Goal: Task Accomplishment & Management: Manage account settings

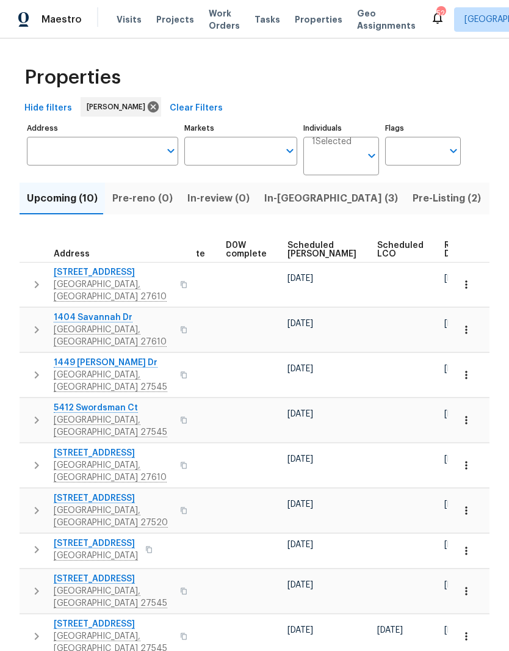
scroll to position [0, 307]
click at [445, 247] on span "Ready Date" at bounding box center [458, 249] width 27 height 17
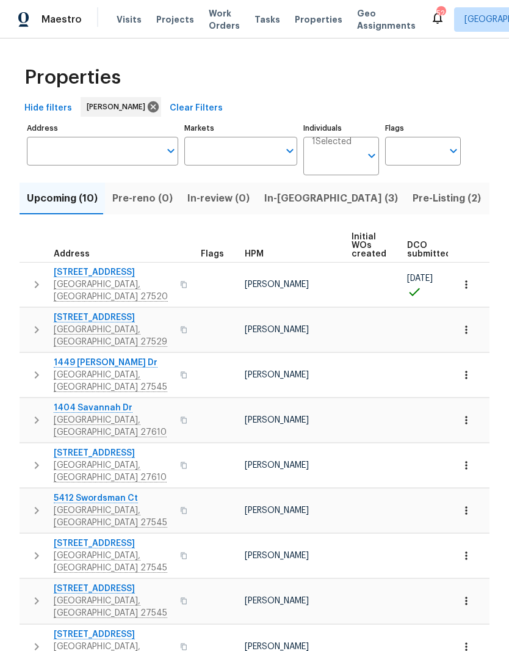
click at [74, 277] on span "416 Hunter Way" at bounding box center [113, 272] width 119 height 12
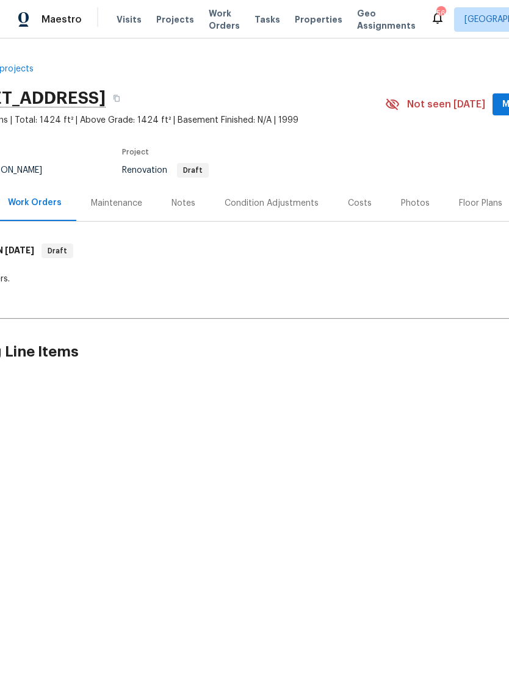
scroll to position [0, 60]
click at [181, 212] on div "Notes" at bounding box center [180, 203] width 53 height 36
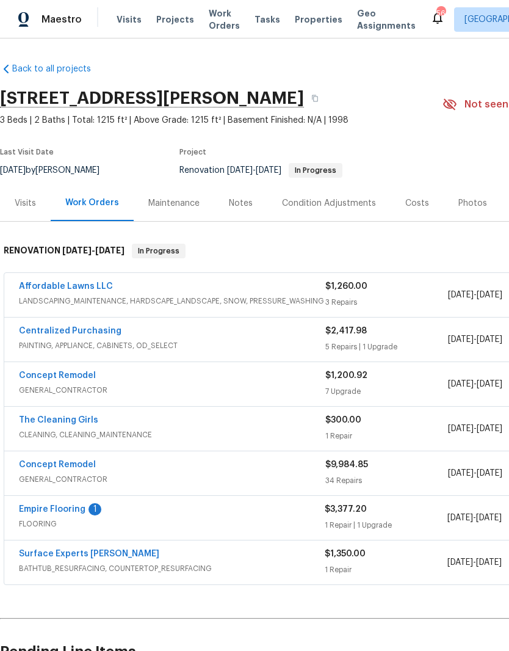
click at [39, 508] on link "Empire Flooring" at bounding box center [52, 509] width 67 height 9
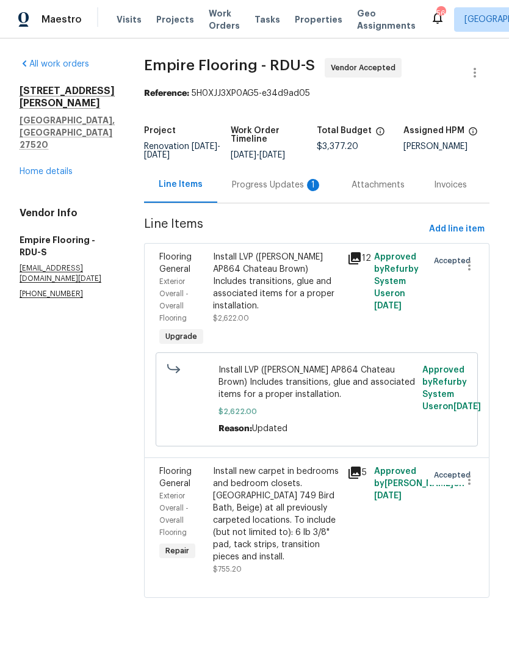
click at [282, 191] on div "Progress Updates 1" at bounding box center [277, 185] width 90 height 12
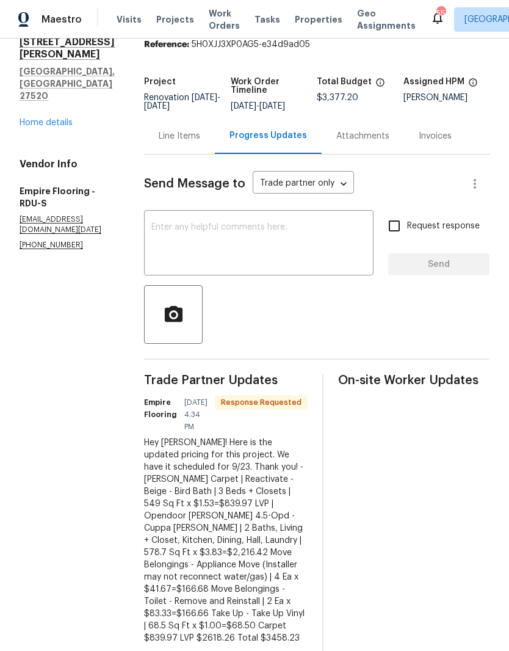
scroll to position [37, 0]
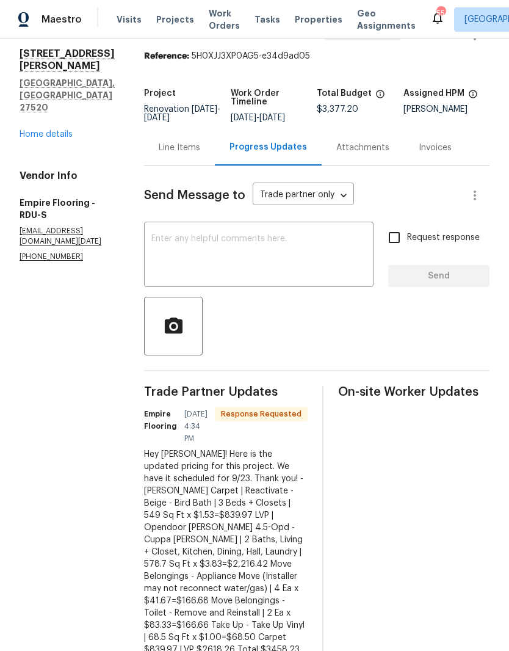
click at [200, 154] on div "Line Items" at bounding box center [180, 148] width 42 height 12
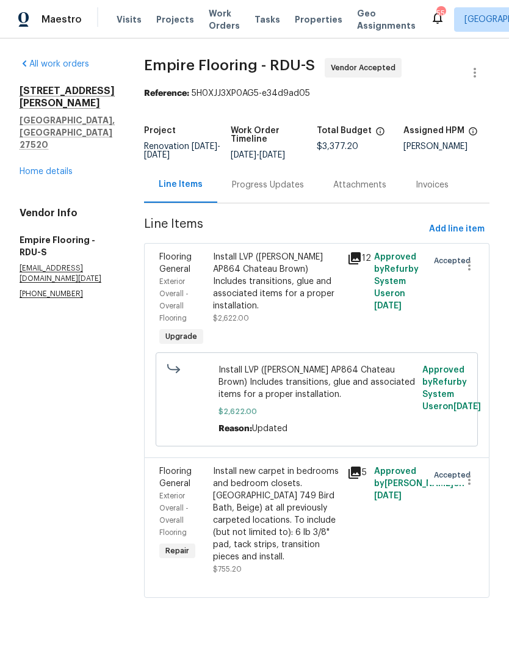
click at [300, 191] on div "Progress Updates" at bounding box center [268, 185] width 72 height 12
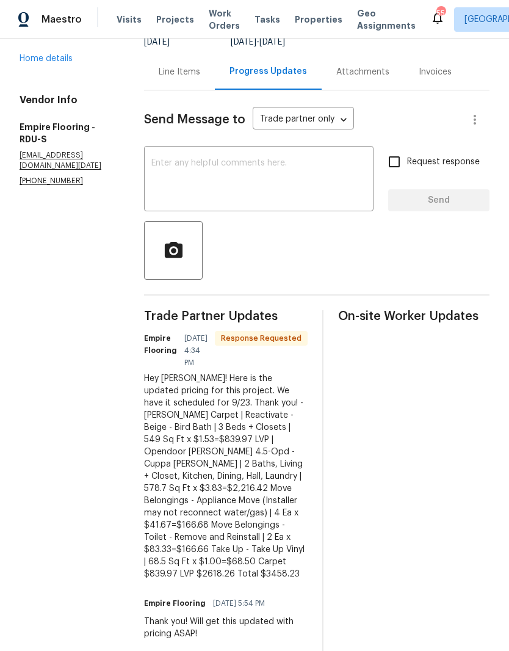
scroll to position [116, 0]
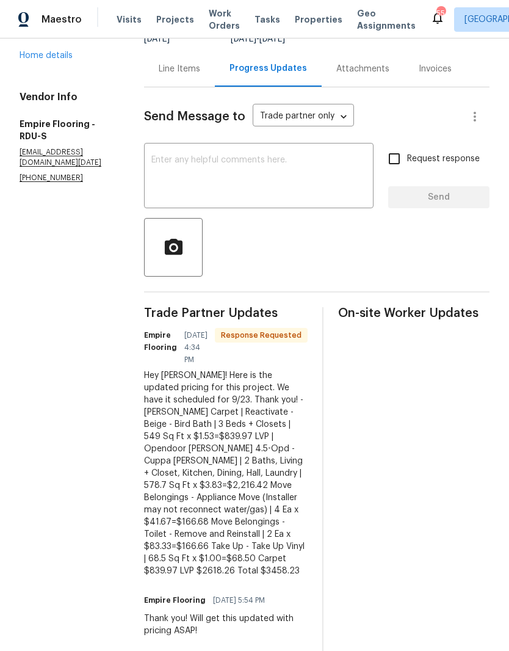
click at [300, 185] on textarea at bounding box center [258, 177] width 215 height 43
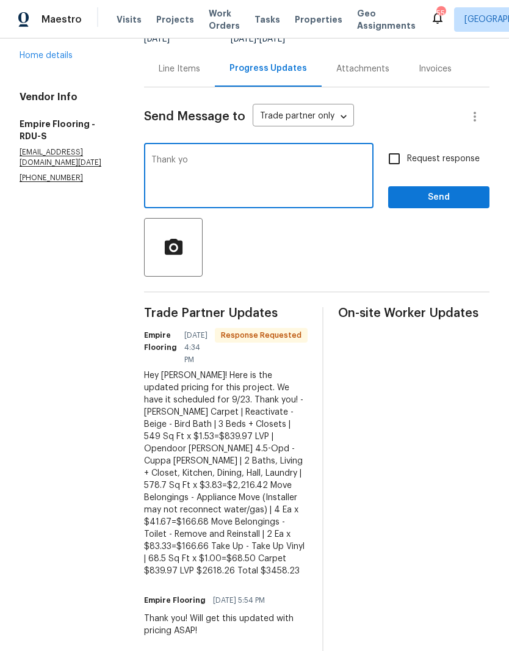
type textarea "Thank you"
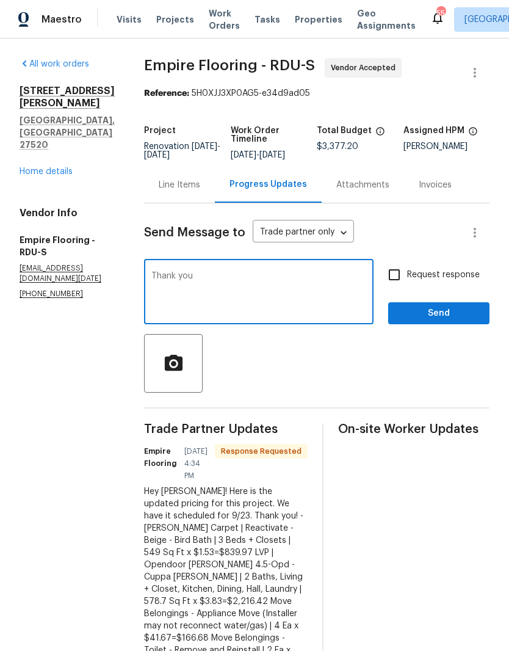
scroll to position [0, 0]
click at [45, 167] on link "Home details" at bounding box center [46, 171] width 53 height 9
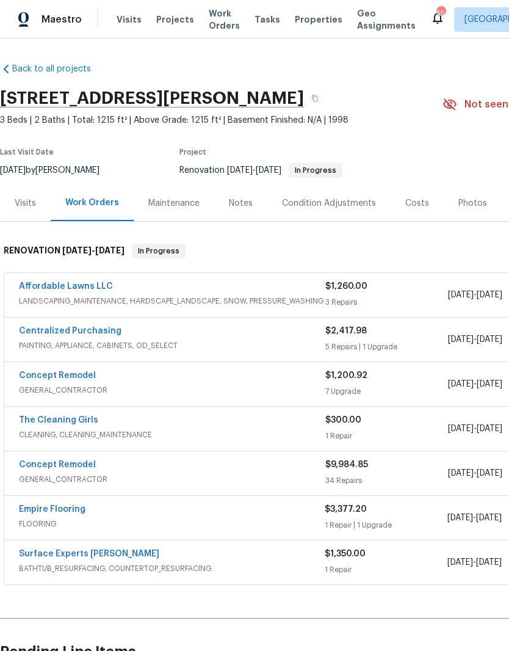
click at [34, 466] on link "Concept Remodel" at bounding box center [57, 464] width 77 height 9
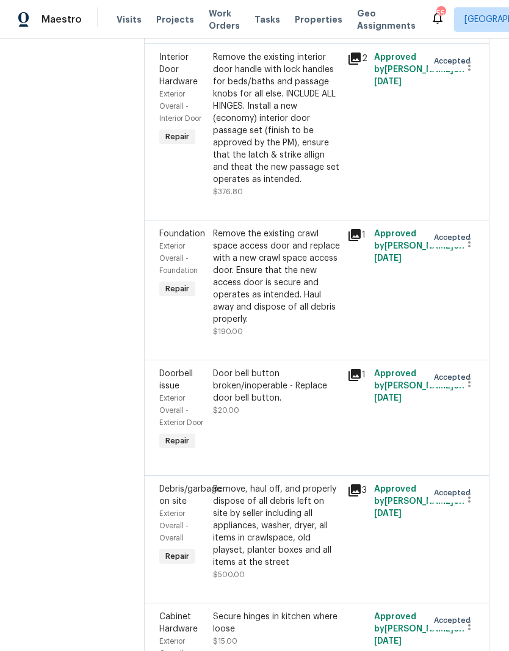
scroll to position [3144, 0]
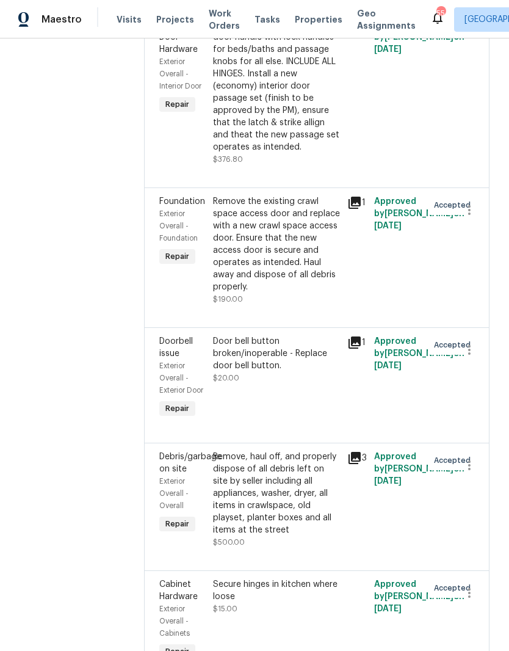
click at [285, 450] on div "Remove, haul off, and properly dispose of all debris left on site by seller inc…" at bounding box center [276, 492] width 127 height 85
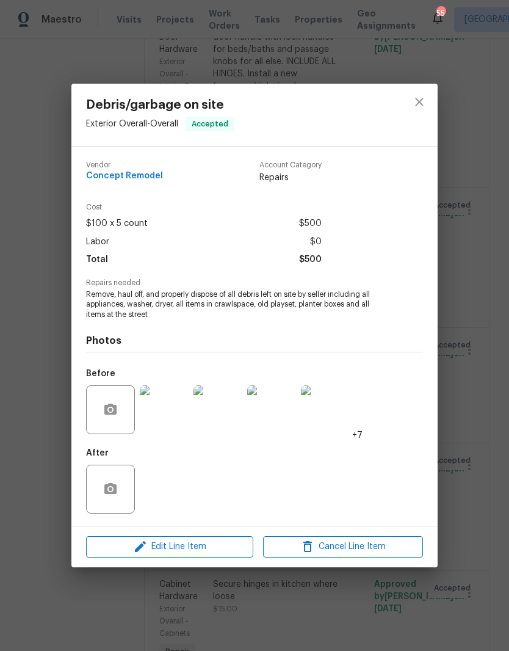
click at [161, 410] on img at bounding box center [164, 409] width 49 height 49
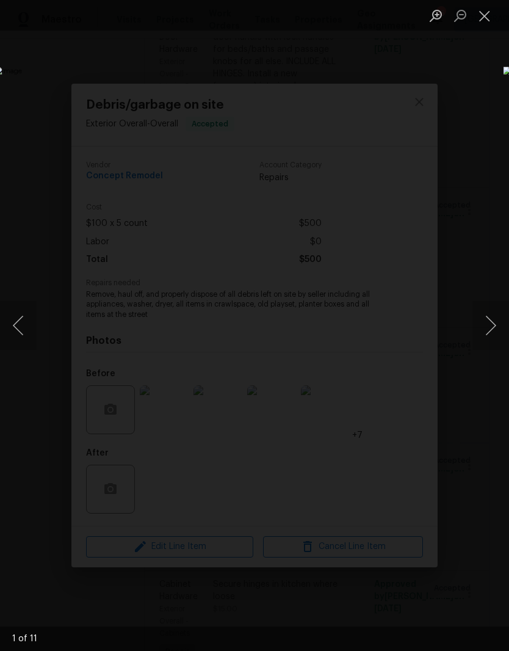
click at [399, 287] on img "Lightbox" at bounding box center [197, 325] width 405 height 517
click at [485, 317] on button "Next image" at bounding box center [490, 325] width 37 height 49
click at [489, 322] on button "Next image" at bounding box center [490, 325] width 37 height 49
click at [487, 331] on button "Next image" at bounding box center [490, 325] width 37 height 49
click at [490, 331] on button "Next image" at bounding box center [490, 325] width 37 height 49
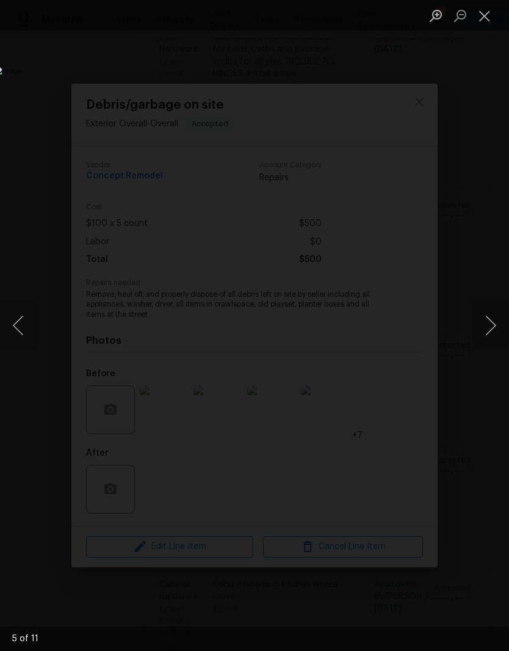
click at [494, 328] on button "Next image" at bounding box center [490, 325] width 37 height 49
click at [496, 332] on button "Next image" at bounding box center [490, 325] width 37 height 49
click at [494, 330] on button "Next image" at bounding box center [490, 325] width 37 height 49
click at [497, 331] on button "Next image" at bounding box center [490, 325] width 37 height 49
click at [503, 321] on button "Next image" at bounding box center [490, 325] width 37 height 49
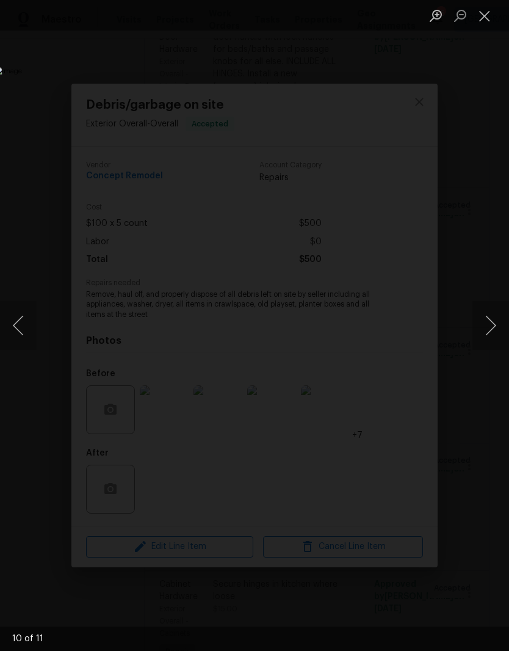
click at [496, 332] on button "Next image" at bounding box center [490, 325] width 37 height 49
click at [486, 17] on button "Close lightbox" at bounding box center [484, 15] width 24 height 21
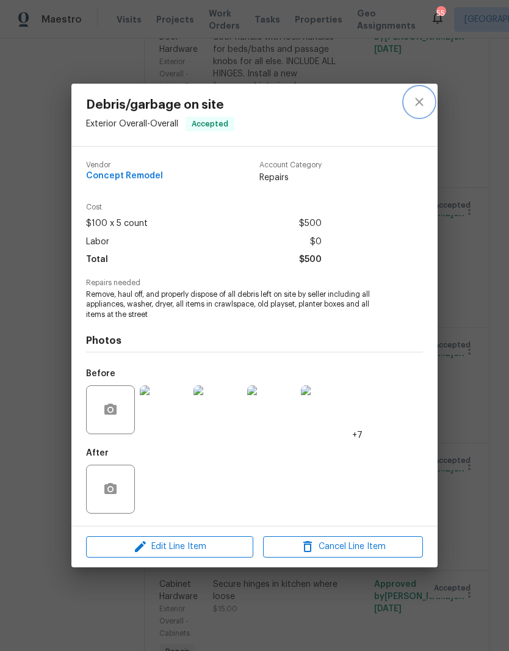
click at [418, 106] on icon "close" at bounding box center [419, 102] width 15 height 15
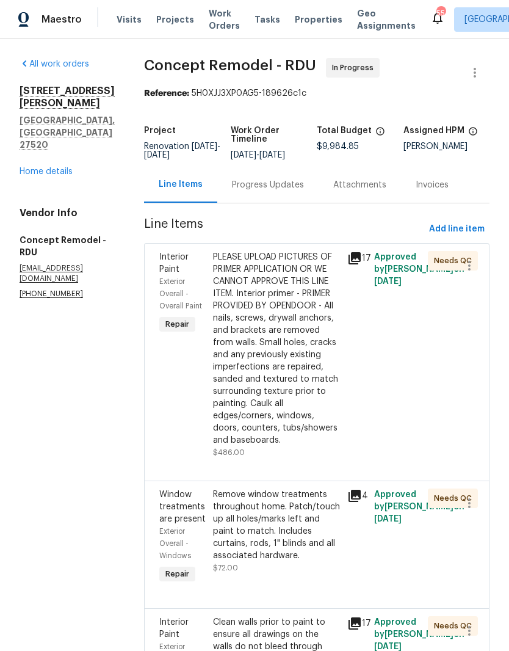
scroll to position [0, 0]
click at [32, 167] on link "Home details" at bounding box center [46, 171] width 53 height 9
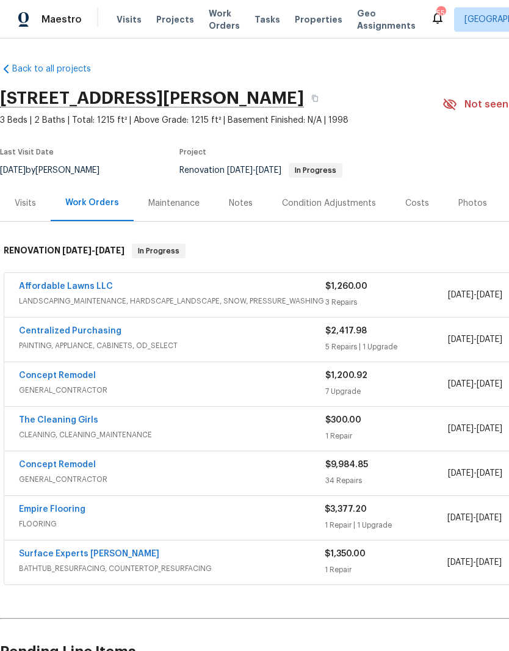
click at [32, 513] on link "Empire Flooring" at bounding box center [52, 509] width 67 height 9
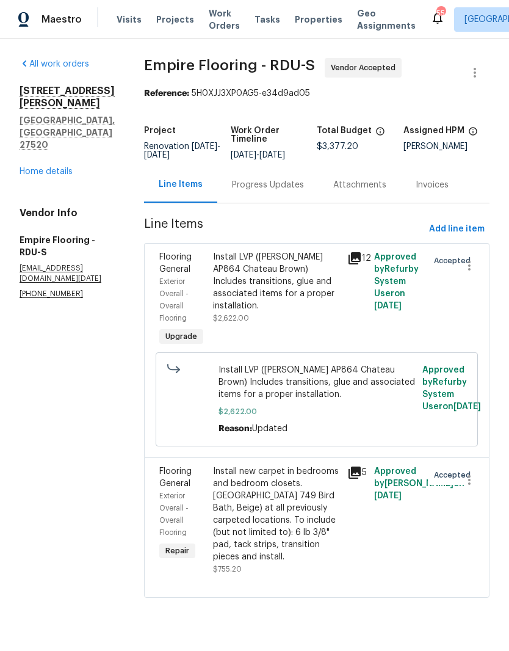
click at [297, 203] on div "Progress Updates" at bounding box center [267, 185] width 101 height 36
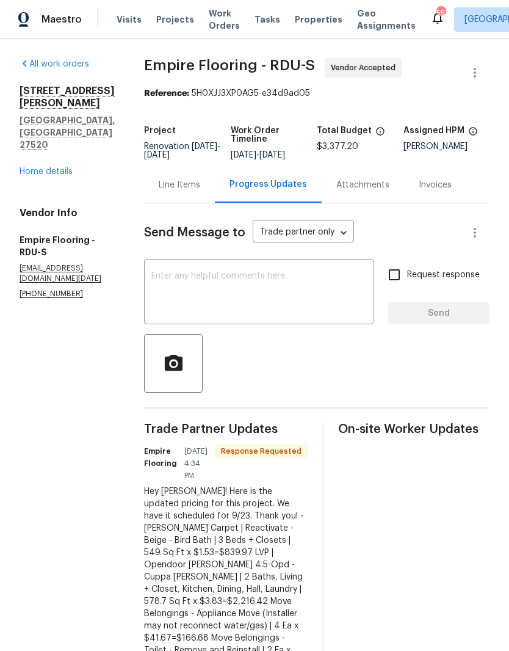
click at [306, 303] on textarea at bounding box center [258, 293] width 215 height 43
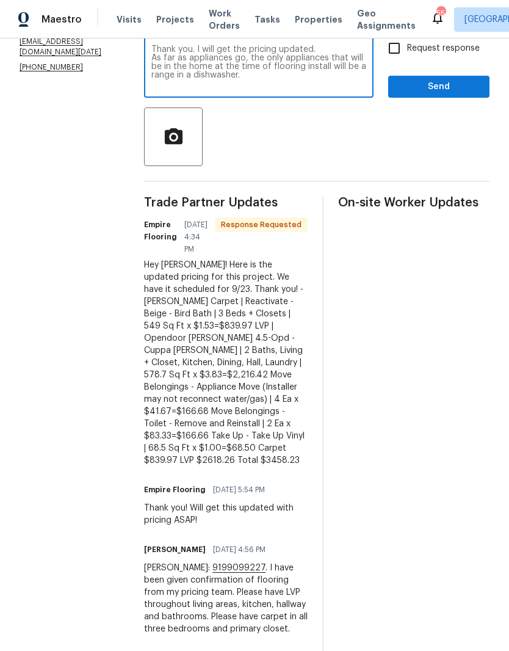
scroll to position [115, 0]
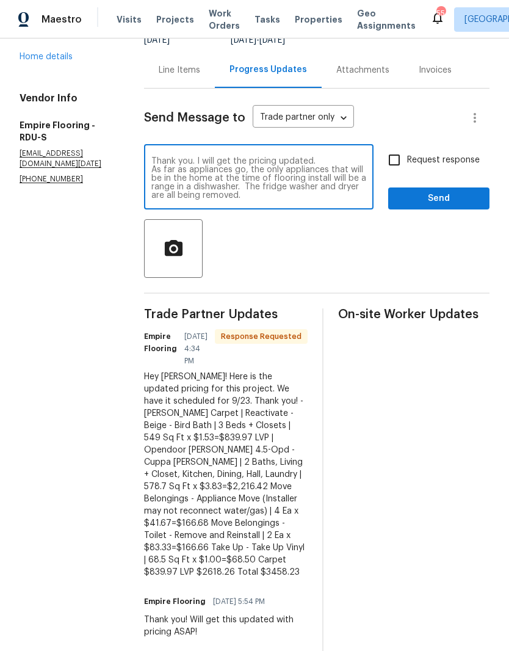
type textarea "Thank you. I will get the pricing updated. As far as appliances go, the only ap…"
click at [394, 164] on input "Request response" at bounding box center [394, 160] width 26 height 26
checkbox input "true"
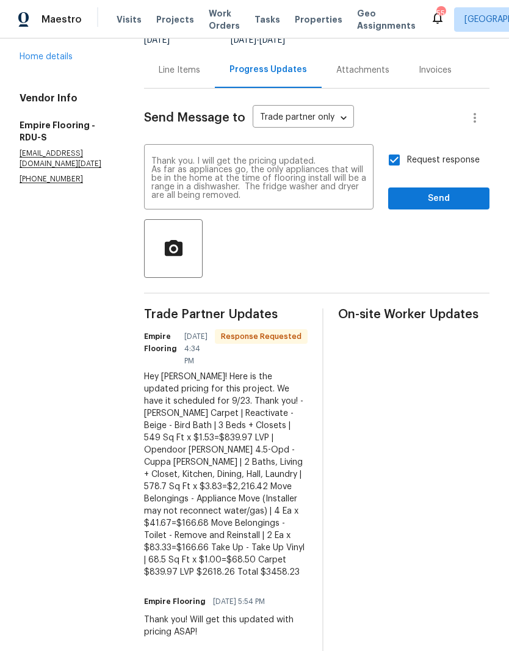
click at [430, 204] on span "Send" at bounding box center [439, 198] width 82 height 15
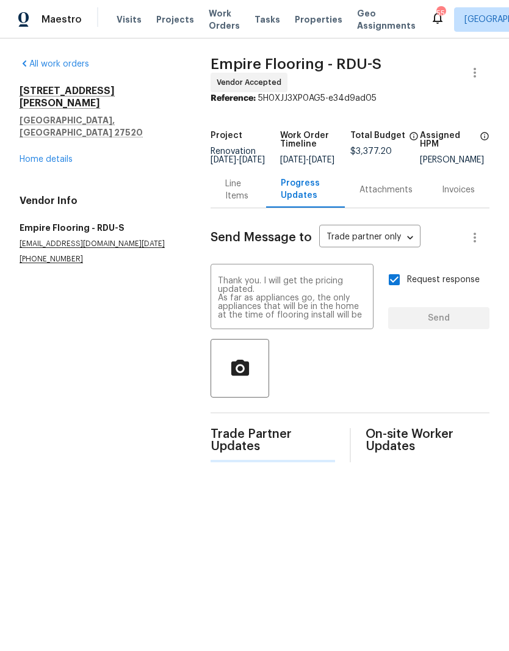
scroll to position [0, 0]
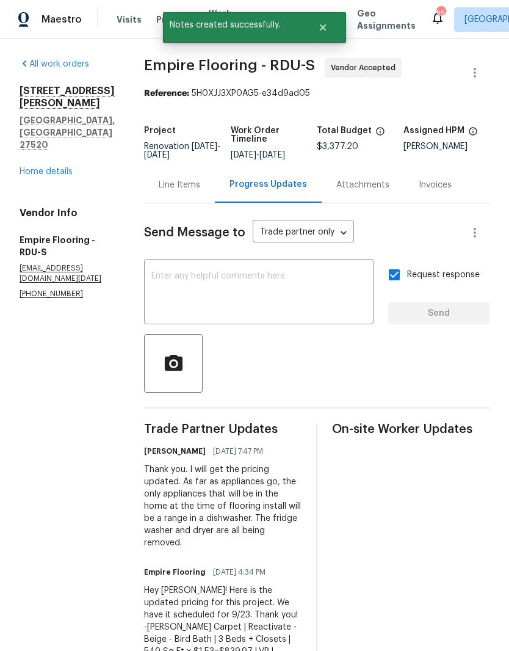
click at [35, 167] on link "Home details" at bounding box center [46, 171] width 53 height 9
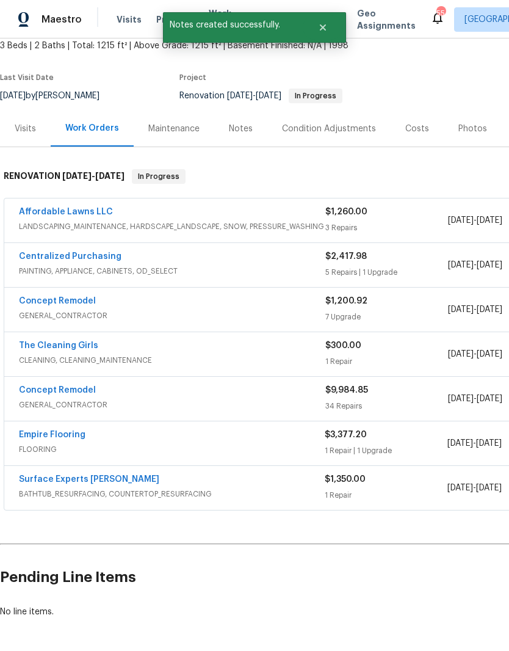
scroll to position [74, 0]
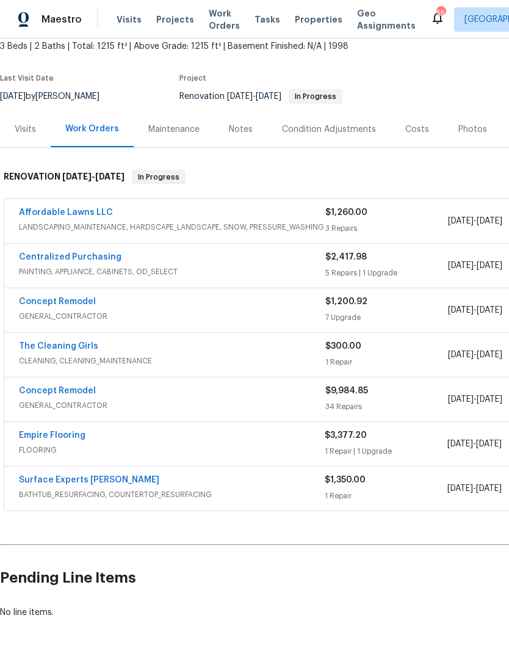
click at [42, 304] on link "Concept Remodel" at bounding box center [57, 301] width 77 height 9
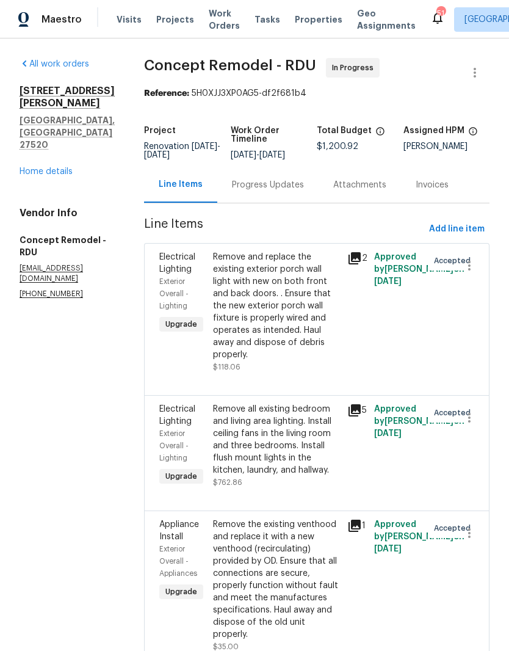
click at [48, 167] on link "Home details" at bounding box center [46, 171] width 53 height 9
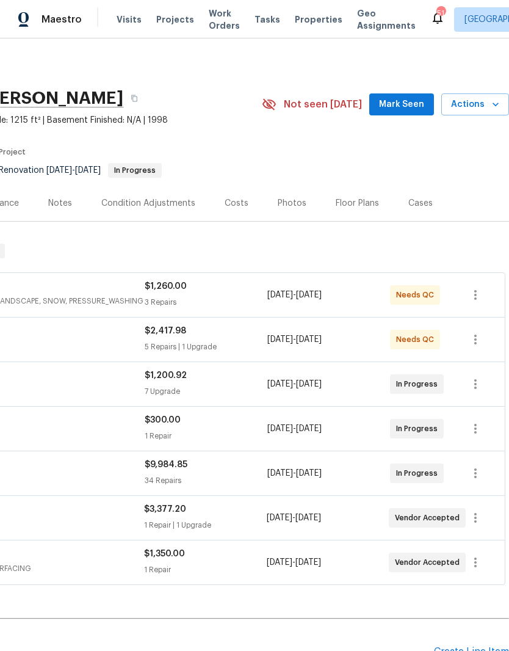
scroll to position [0, 181]
click at [417, 108] on span "Mark Seen" at bounding box center [401, 104] width 45 height 15
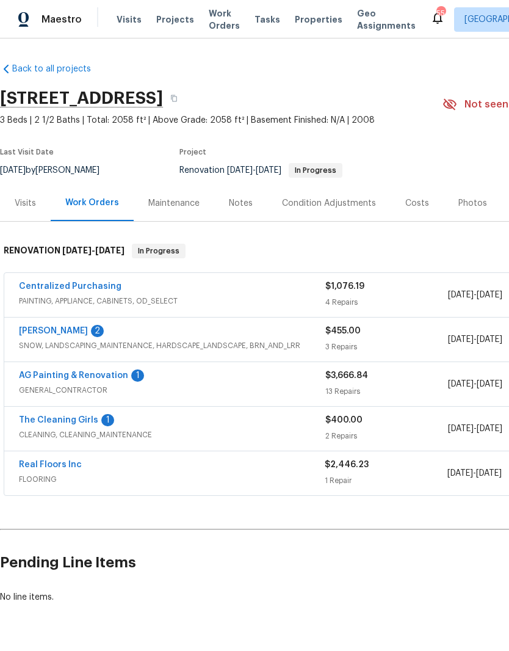
click at [95, 379] on link "AG Painting & Renovation" at bounding box center [73, 375] width 109 height 9
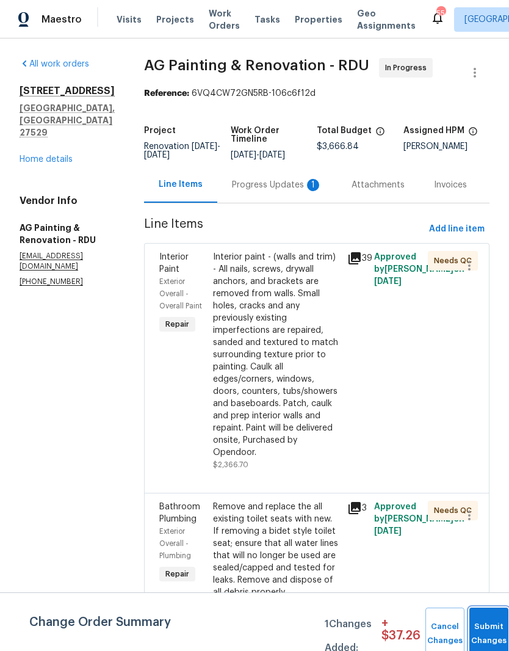
click at [488, 632] on span "Submit Changes" at bounding box center [488, 634] width 27 height 28
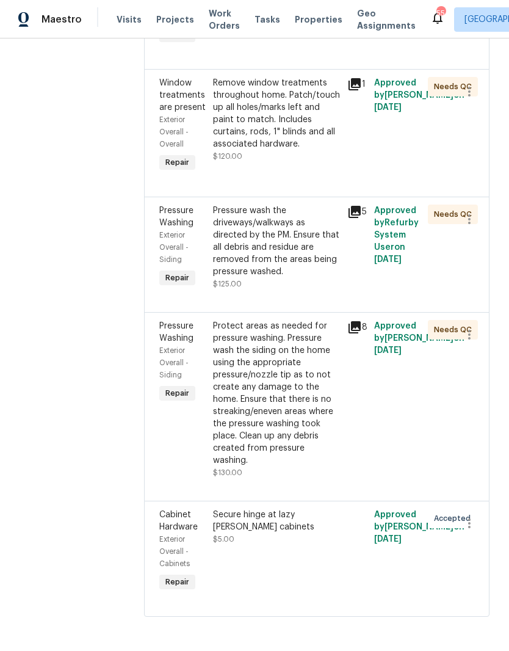
scroll to position [50, 0]
click at [293, 537] on div "Secure hinge at lazy Susan cabinets $5.00" at bounding box center [276, 526] width 127 height 37
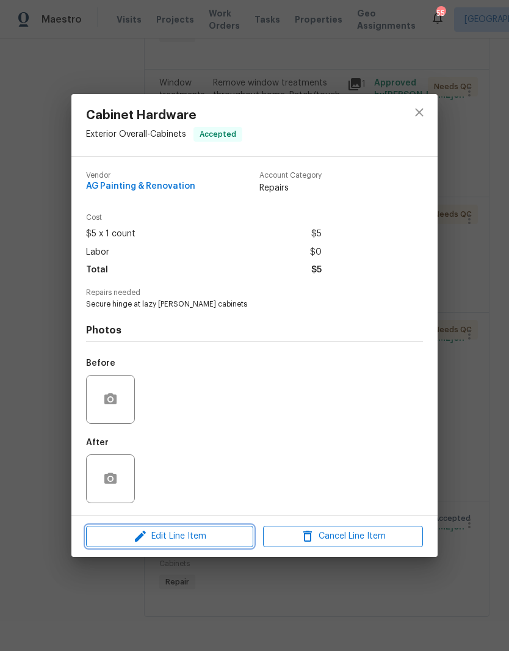
click at [208, 543] on span "Edit Line Item" at bounding box center [170, 536] width 160 height 15
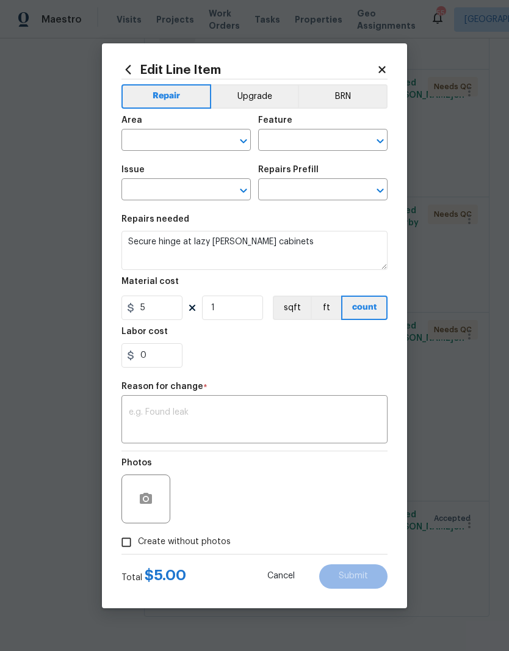
type input "Exterior Overall"
type input "Cabinets"
type input "Cabinet Hardware"
type input "Secure hinges $5.00"
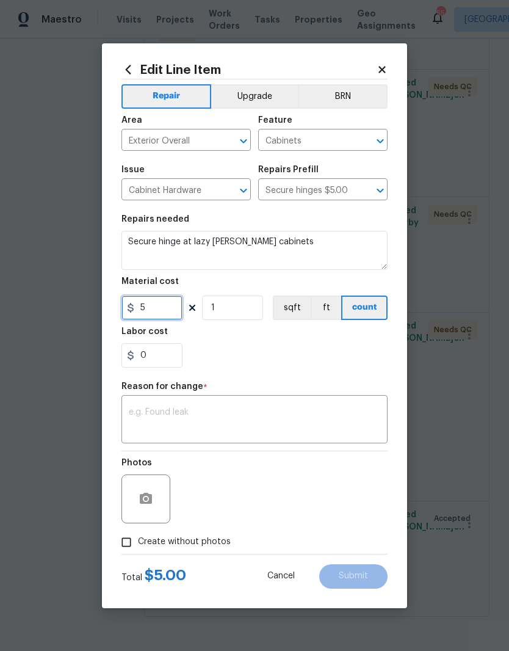
click at [151, 311] on input "5" at bounding box center [151, 307] width 61 height 24
type input "10"
click at [237, 311] on input "1" at bounding box center [232, 307] width 61 height 24
click at [228, 363] on div "0" at bounding box center [254, 355] width 266 height 24
click at [227, 320] on input "3" at bounding box center [232, 307] width 61 height 24
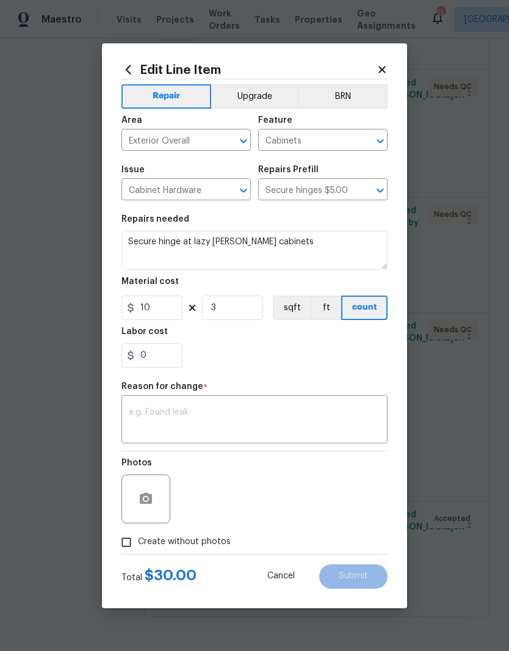
click at [214, 353] on div "0" at bounding box center [254, 355] width 266 height 24
click at [244, 319] on input "3" at bounding box center [232, 307] width 61 height 24
type input "2"
click at [146, 359] on input "0" at bounding box center [151, 355] width 61 height 24
type input "10"
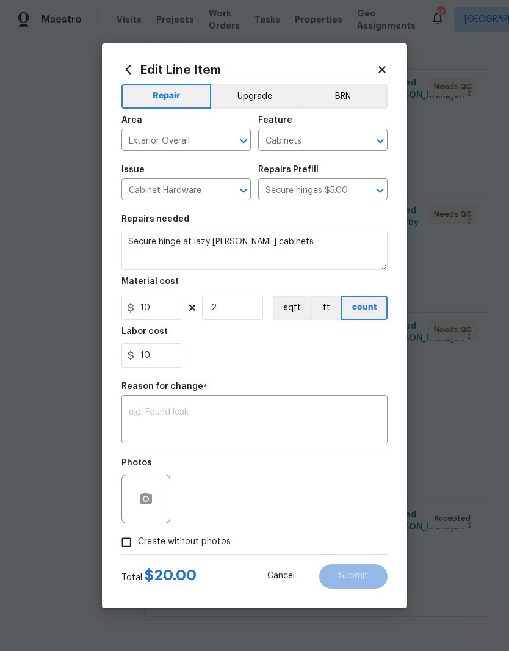
click at [222, 350] on div "10" at bounding box center [254, 355] width 266 height 24
click at [172, 426] on textarea at bounding box center [254, 421] width 251 height 26
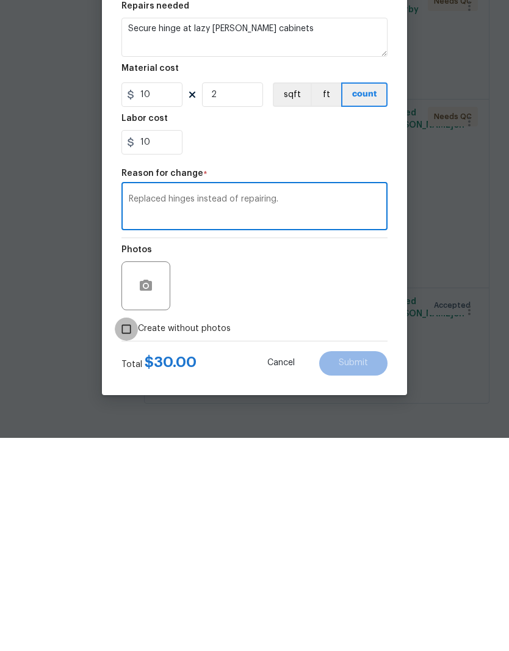
type textarea "Replaced hinges instead of repairing."
click at [133, 530] on input "Create without photos" at bounding box center [126, 541] width 23 height 23
checkbox input "true"
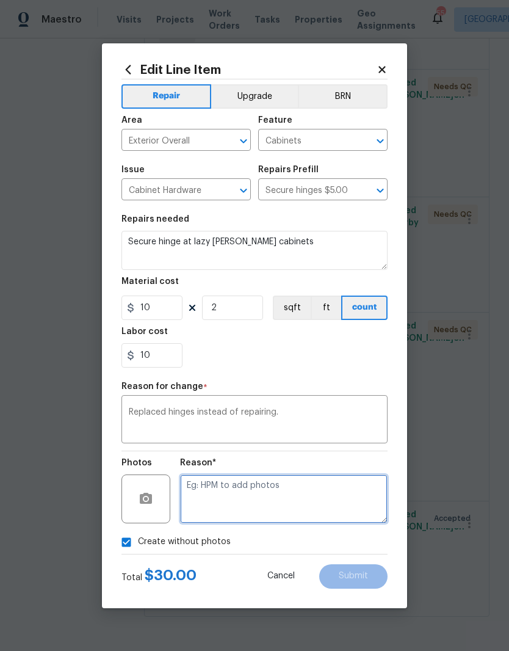
click at [334, 495] on textarea at bounding box center [284, 498] width 208 height 49
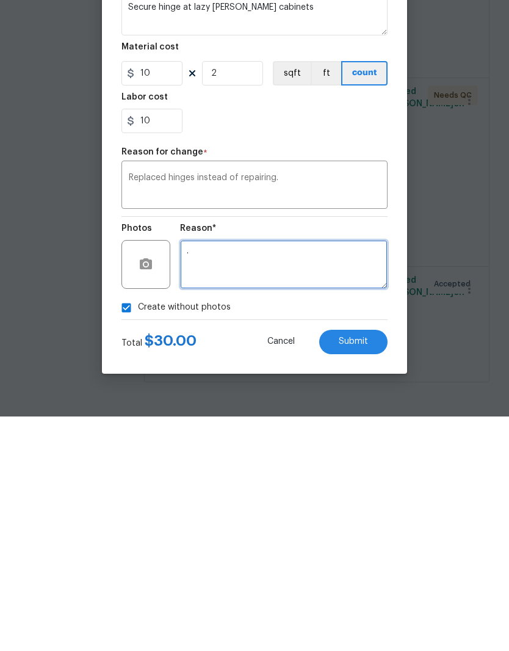
type textarea "."
click at [374, 564] on button "Submit" at bounding box center [353, 576] width 68 height 24
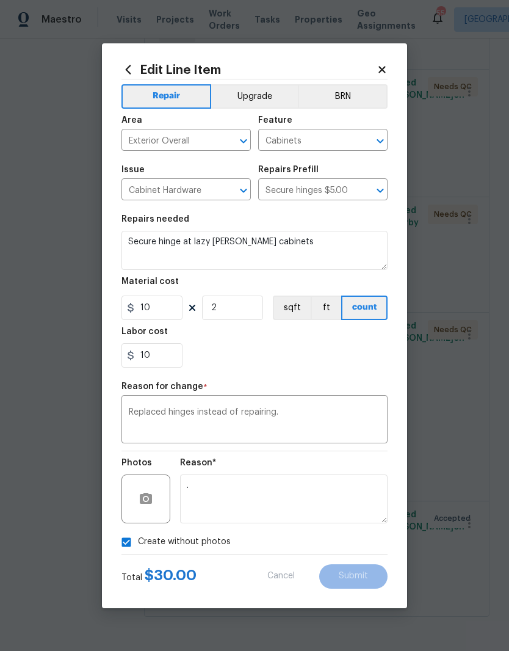
type input "1"
type input "5"
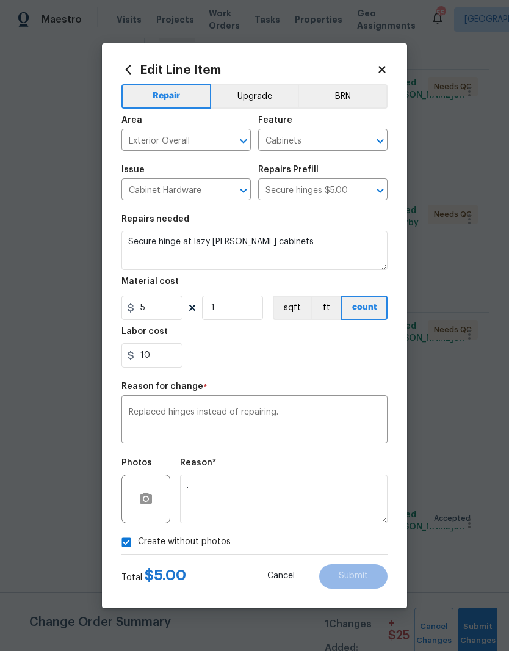
scroll to position [0, 0]
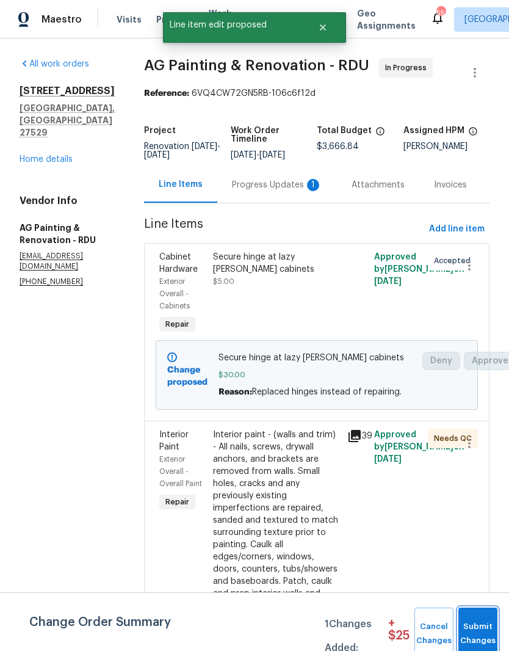
click at [474, 631] on span "Submit Changes" at bounding box center [478, 634] width 27 height 28
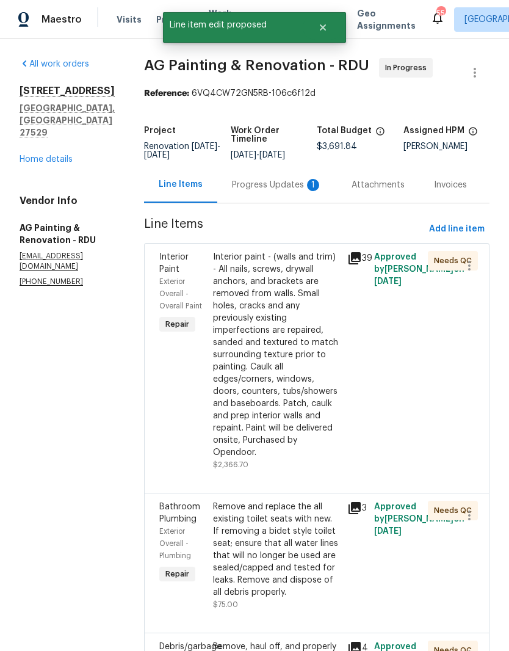
click at [295, 191] on div "Progress Updates 1" at bounding box center [277, 185] width 90 height 12
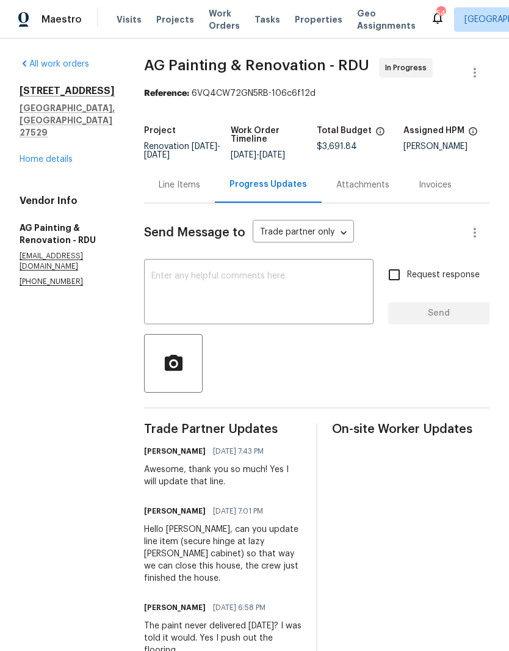
click at [311, 297] on textarea at bounding box center [258, 293] width 215 height 43
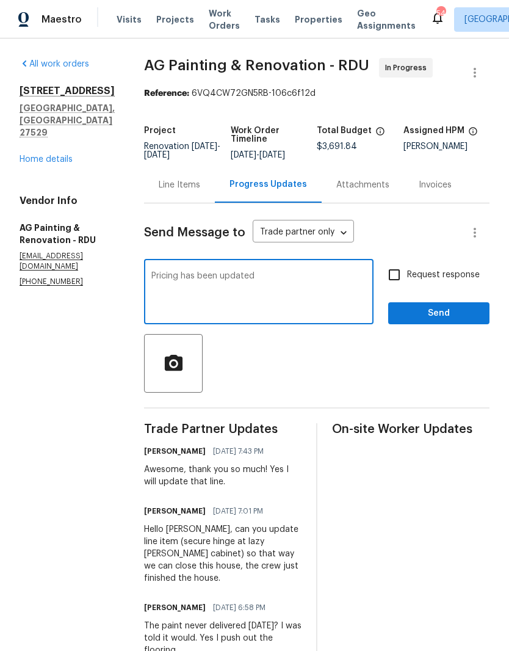
type textarea "Pricing has been updated"
click at [400, 286] on input "Request response" at bounding box center [394, 275] width 26 height 26
checkbox input "true"
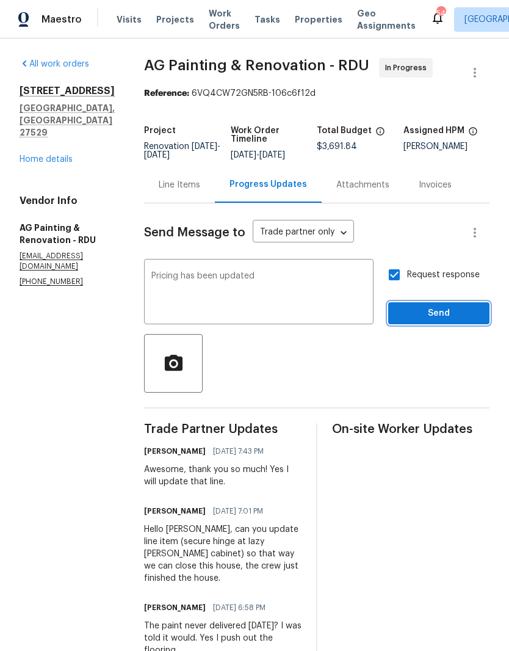
click at [464, 319] on span "Send" at bounding box center [439, 313] width 82 height 15
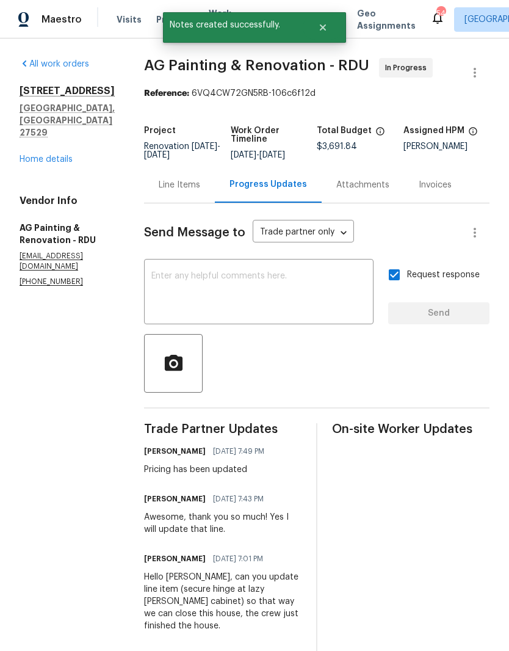
click at [48, 155] on link "Home details" at bounding box center [46, 159] width 53 height 9
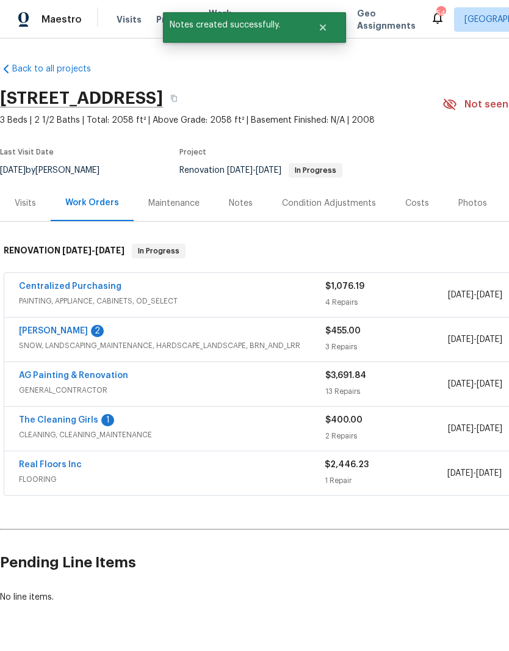
click at [46, 334] on link "Cameron Sweeney" at bounding box center [53, 331] width 69 height 9
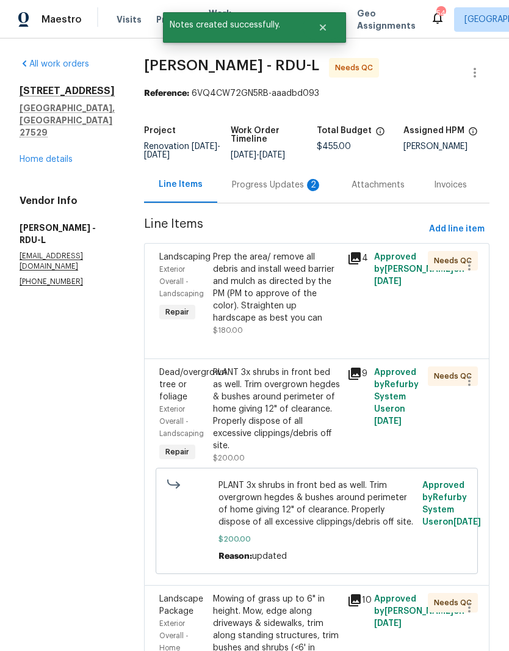
click at [284, 187] on div "Progress Updates 2" at bounding box center [277, 185] width 90 height 12
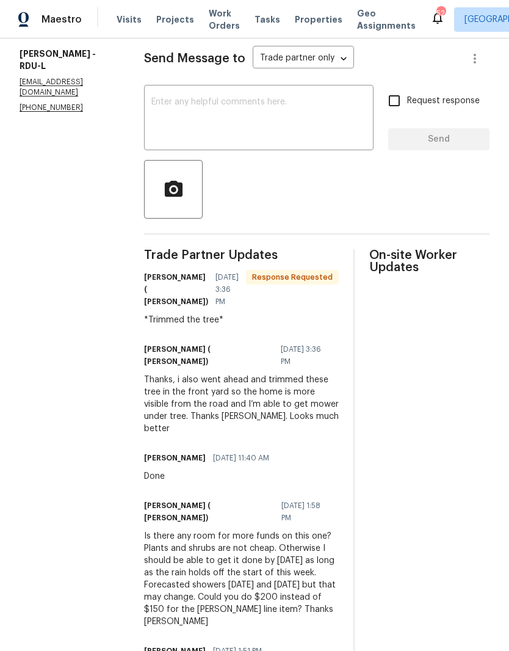
scroll to position [163, 0]
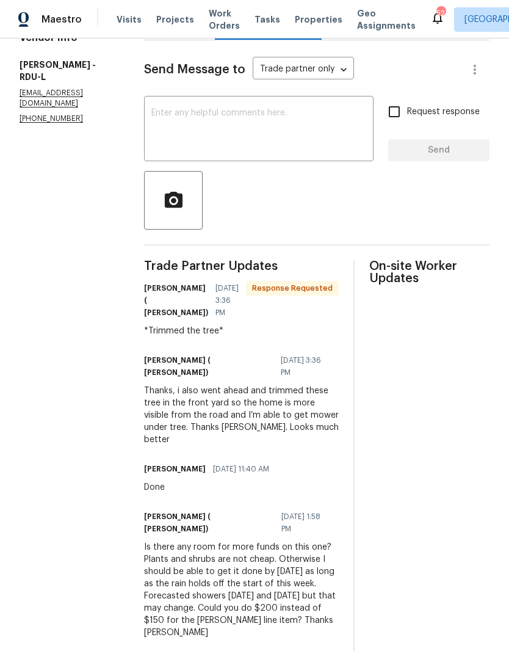
click at [308, 133] on textarea at bounding box center [258, 130] width 215 height 43
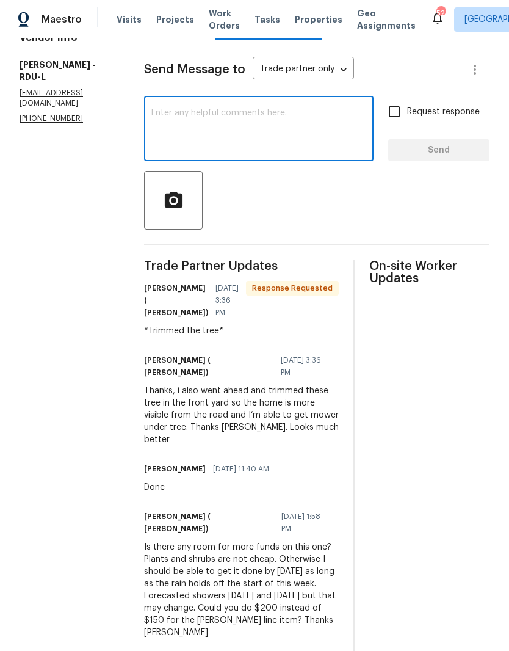
type textarea "Y"
type textarea "Thank you. I’ll be at the house tomorrow to QC."
click at [387, 112] on input "Request response" at bounding box center [394, 112] width 26 height 26
checkbox input "true"
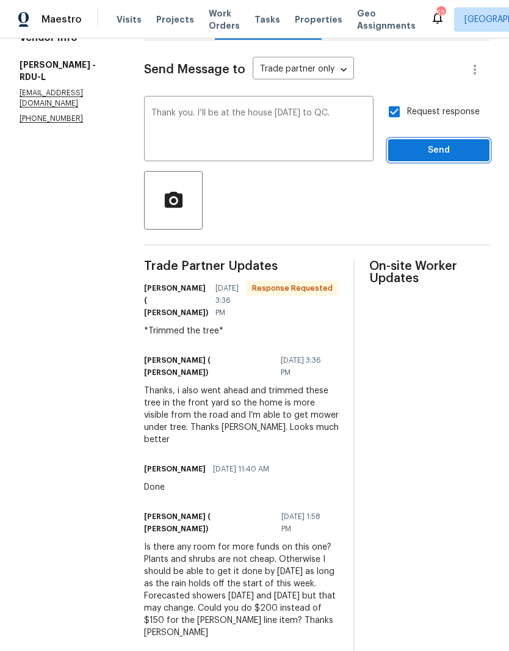
click at [437, 154] on span "Send" at bounding box center [439, 150] width 82 height 15
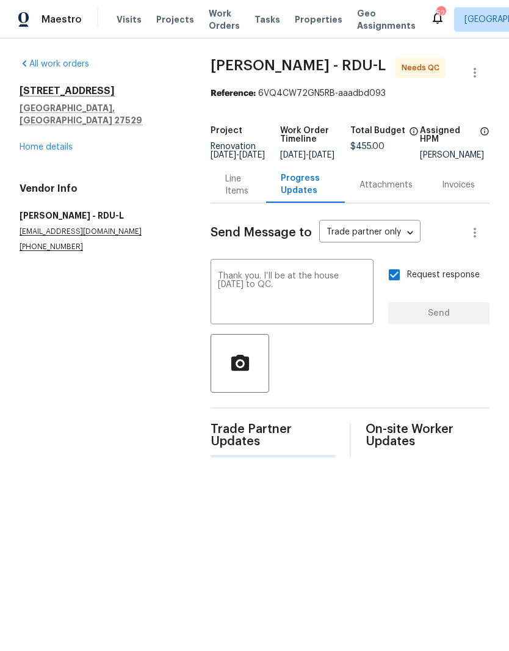
scroll to position [0, 0]
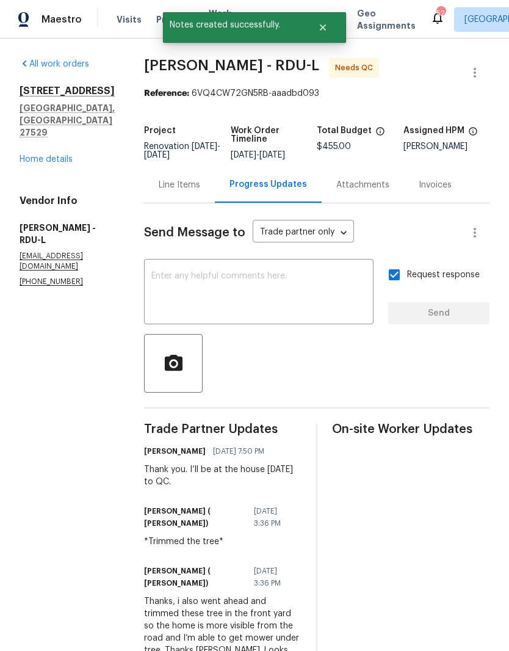
click at [40, 155] on link "Home details" at bounding box center [46, 159] width 53 height 9
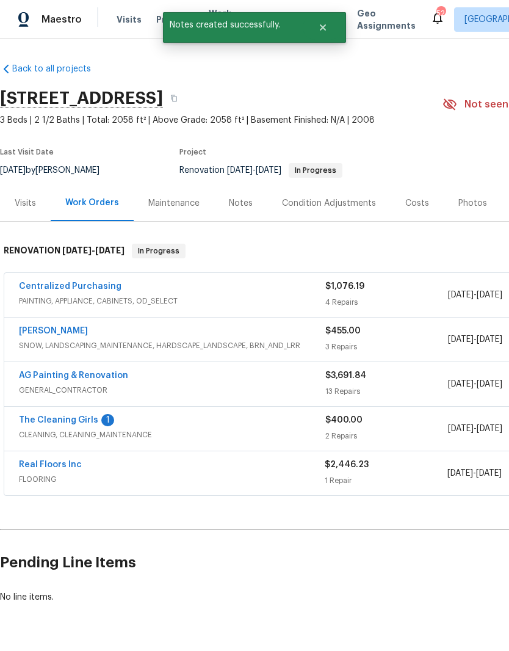
click at [55, 421] on link "The Cleaning Girls" at bounding box center [58, 420] width 79 height 9
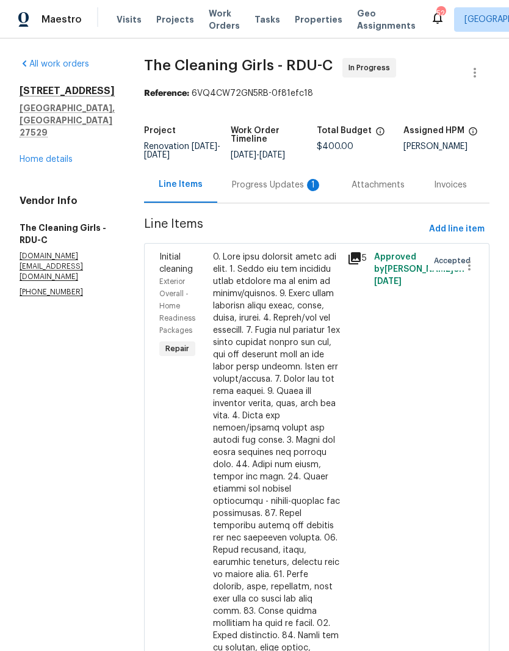
click at [269, 191] on div "Progress Updates 1" at bounding box center [277, 185] width 90 height 12
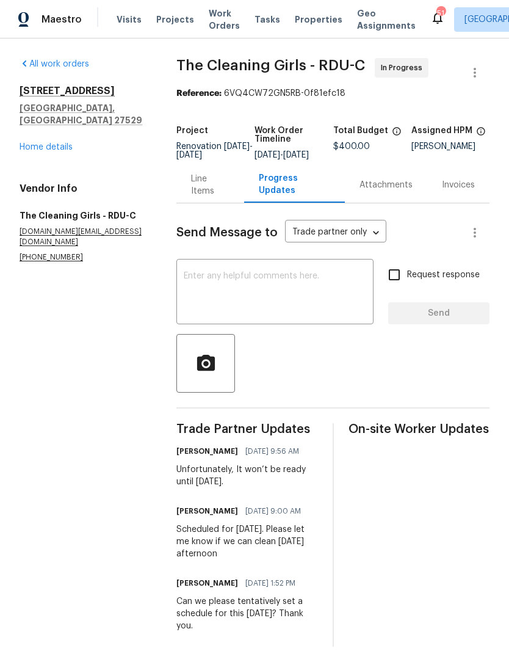
click at [32, 125] on div "177 Longbay St Garner, NC 27529 Home details" at bounding box center [84, 119] width 128 height 68
click at [37, 143] on link "Home details" at bounding box center [46, 147] width 53 height 9
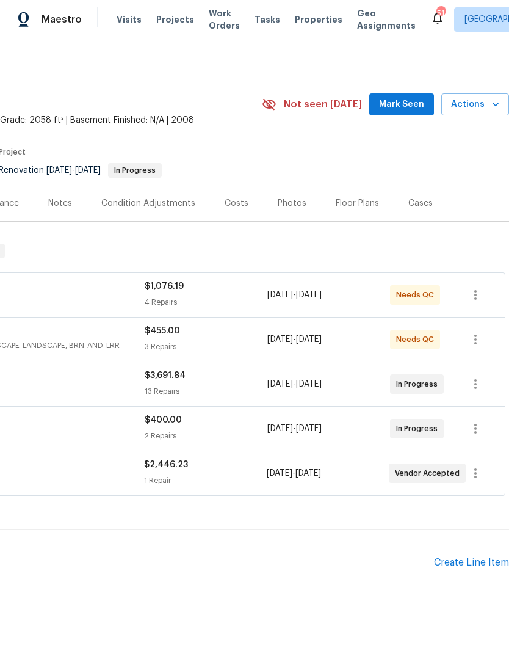
scroll to position [0, 181]
click at [277, 560] on h2 "Pending Line Items" at bounding box center [126, 562] width 615 height 57
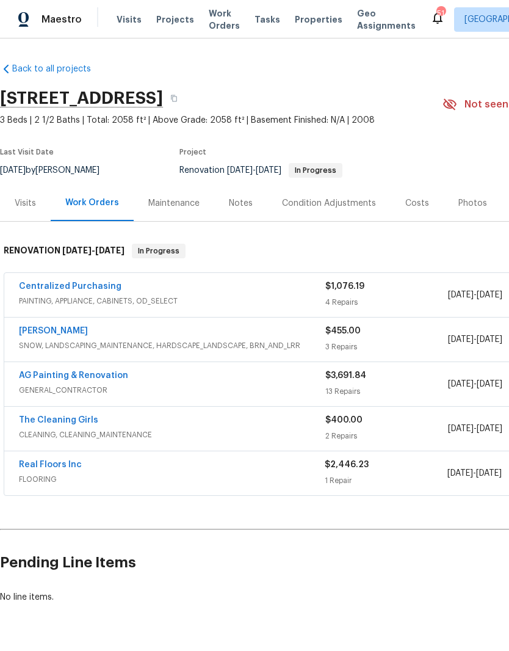
scroll to position [0, 0]
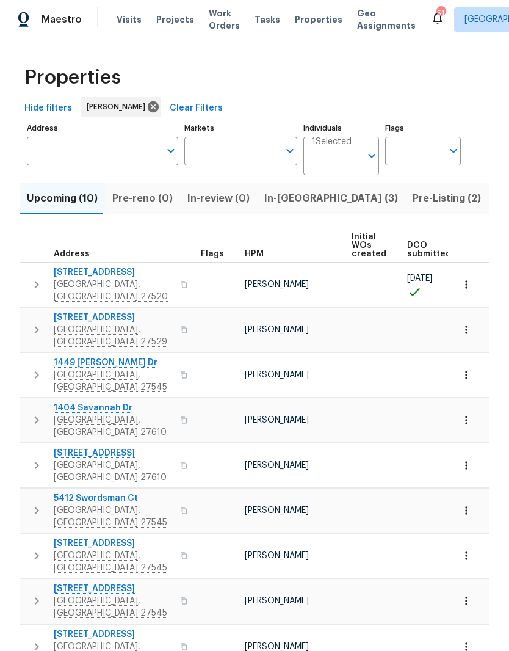
click at [413, 199] on span "Pre-Listing (2)" at bounding box center [447, 198] width 68 height 17
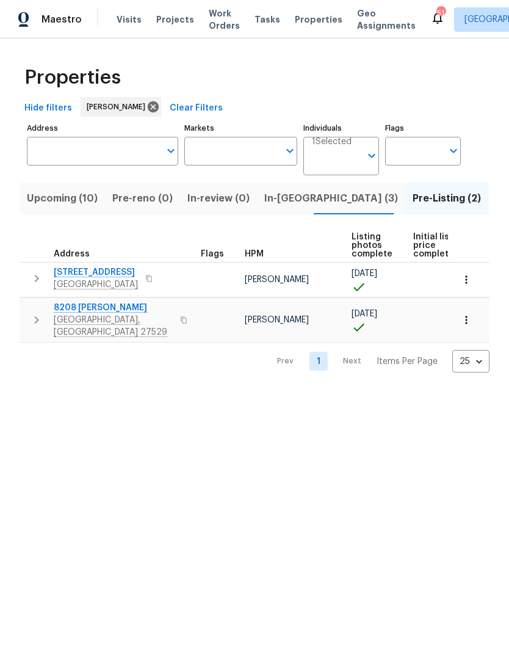
click at [106, 311] on span "8208 Diane Cir" at bounding box center [113, 308] width 119 height 12
click at [284, 202] on span "In-reno (3)" at bounding box center [331, 198] width 134 height 17
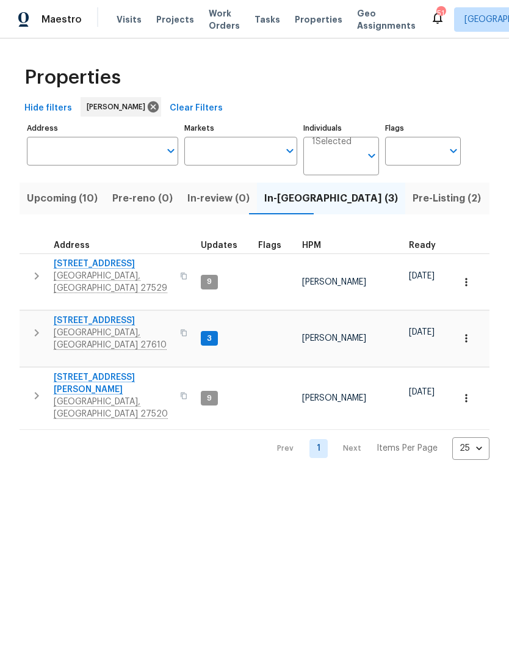
click at [81, 371] on span "112 Kelly Ln" at bounding box center [113, 383] width 119 height 24
click at [113, 156] on input "Address" at bounding box center [93, 151] width 133 height 29
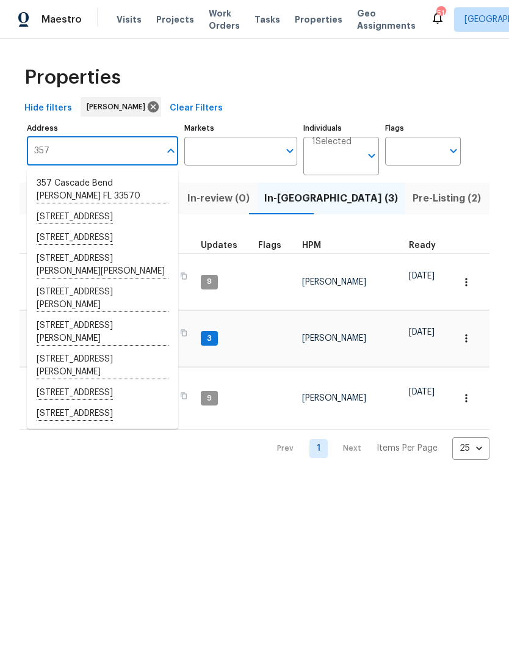
type input "357"
click at [101, 349] on li "357 Riverwood Dr Clayton NC 27527" at bounding box center [102, 333] width 151 height 34
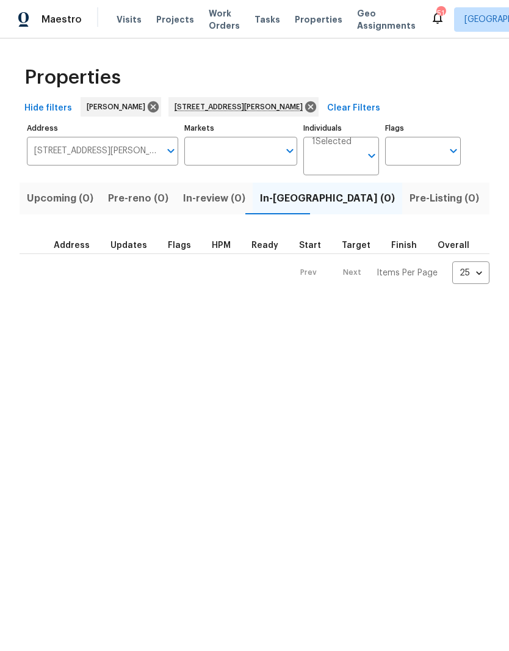
click at [494, 199] on span "Listed (1)" at bounding box center [516, 198] width 44 height 17
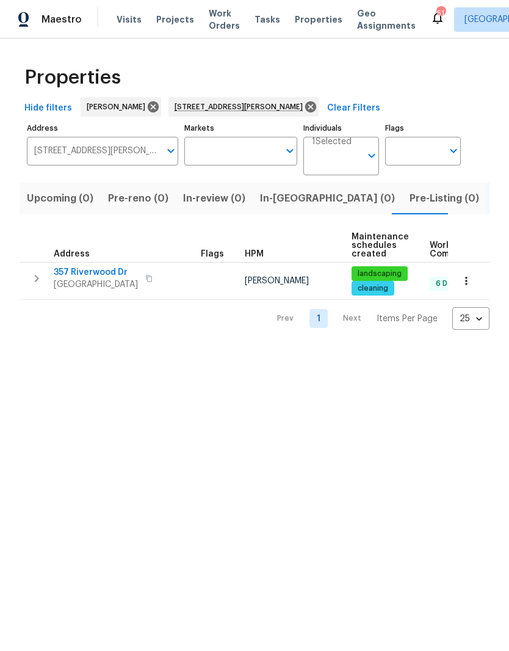
click at [87, 284] on span "Clayton, NC 27527" at bounding box center [96, 284] width 84 height 12
click at [304, 108] on icon at bounding box center [310, 106] width 13 height 13
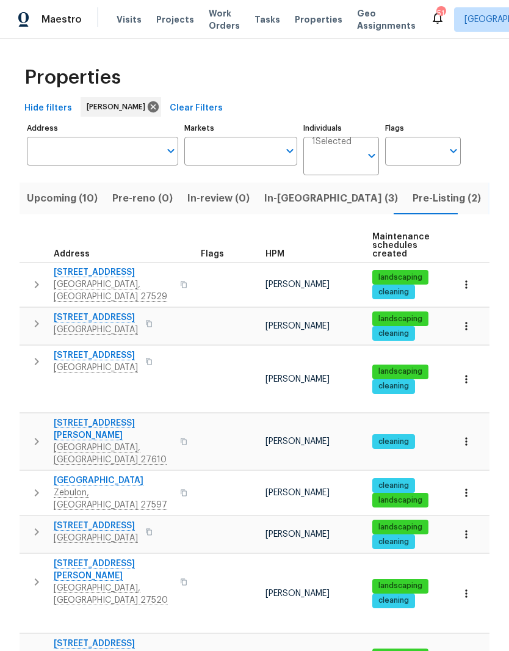
click at [125, 153] on input "Address" at bounding box center [93, 151] width 133 height 29
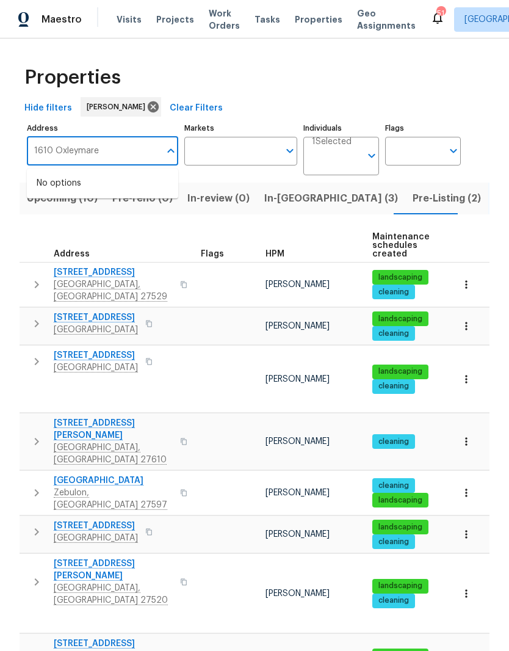
type input "1610 Oxleymare"
click at [131, 192] on li "1610 Oxleymare Dr Raleigh NC 27610" at bounding box center [102, 190] width 151 height 34
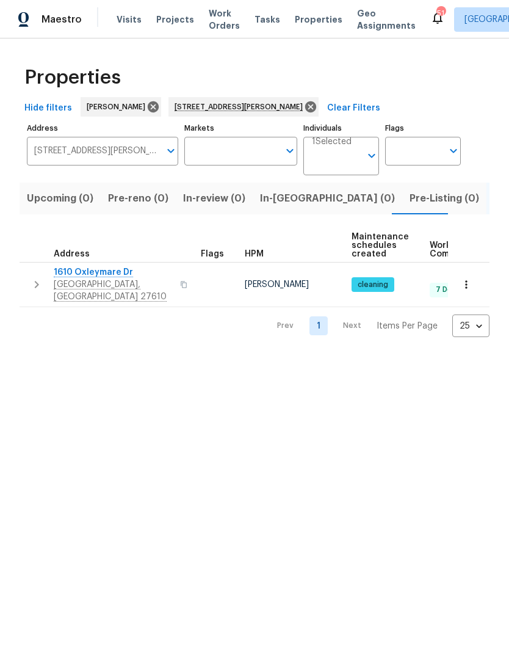
click at [109, 274] on span "1610 Oxleymare Dr" at bounding box center [113, 272] width 119 height 12
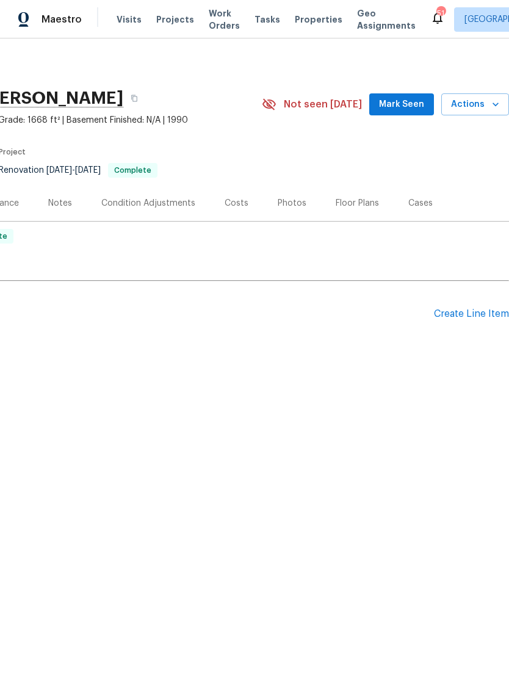
scroll to position [0, 181]
click at [421, 105] on span "Mark Seen" at bounding box center [401, 104] width 45 height 15
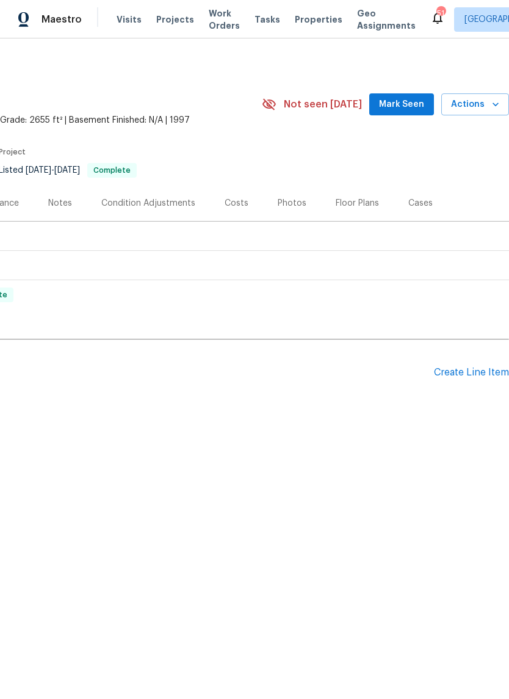
scroll to position [0, 181]
click at [408, 106] on span "Mark Seen" at bounding box center [401, 104] width 45 height 15
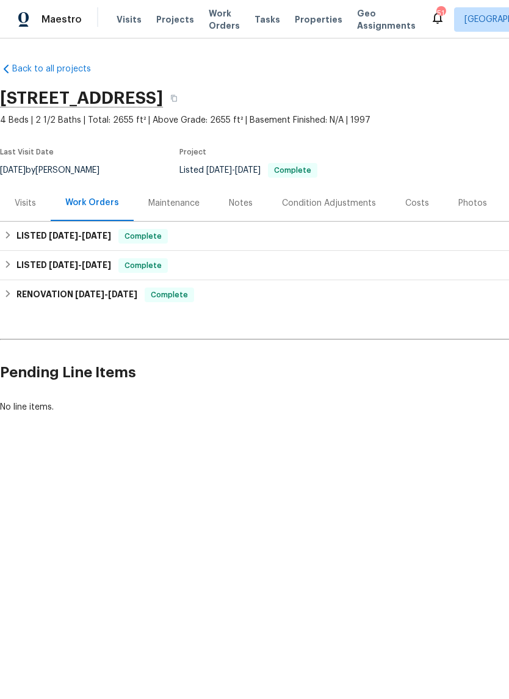
scroll to position [0, -2]
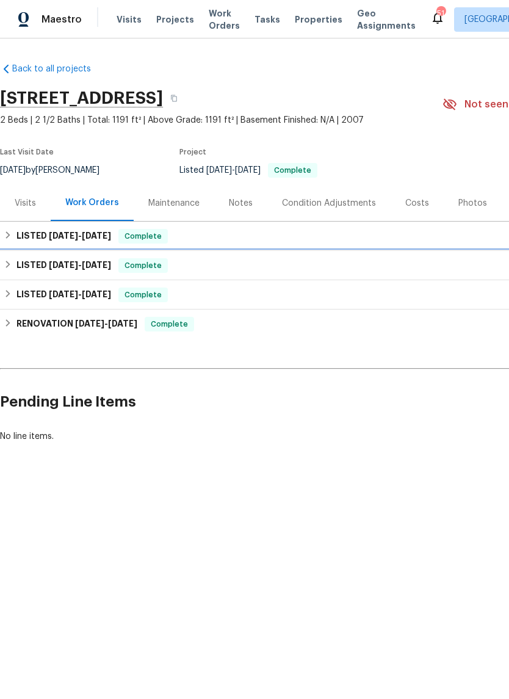
click at [46, 261] on h6 "LISTED [DATE] - [DATE]" at bounding box center [63, 265] width 95 height 15
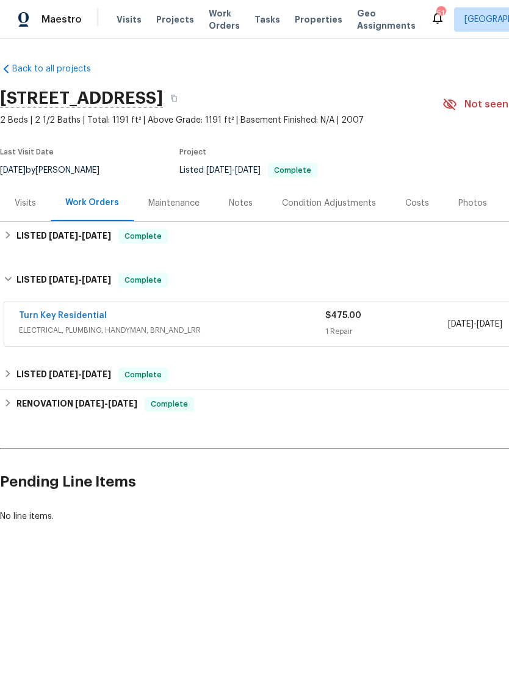
click at [53, 319] on link "Turn Key Residential" at bounding box center [63, 315] width 88 height 9
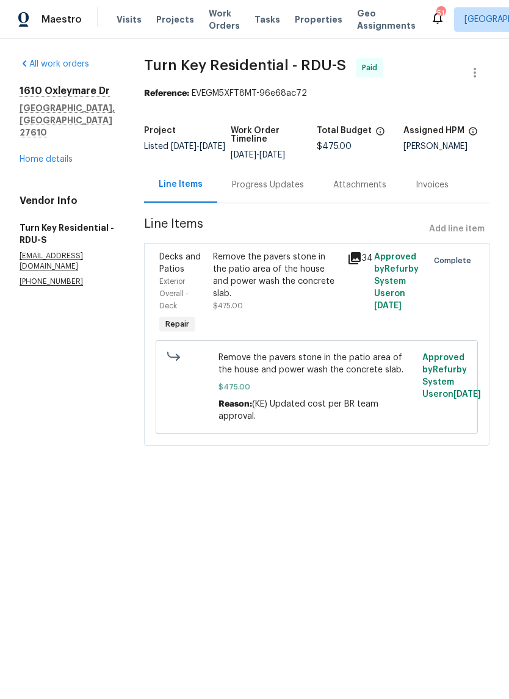
click at [302, 201] on div "Progress Updates" at bounding box center [267, 185] width 101 height 36
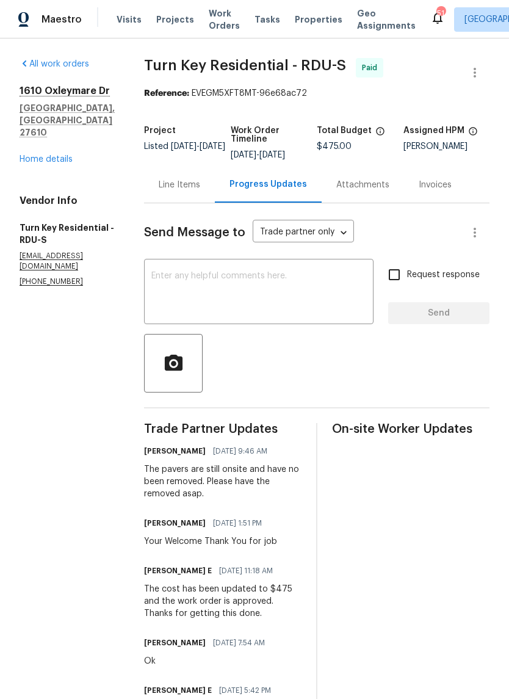
click at [46, 155] on link "Home details" at bounding box center [46, 159] width 53 height 9
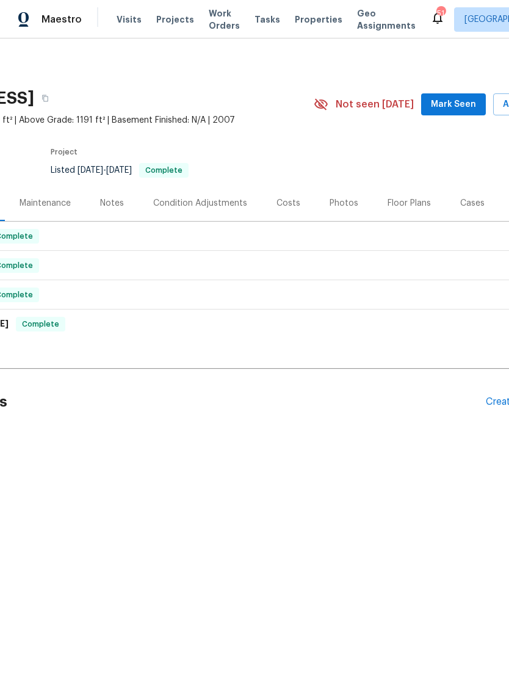
scroll to position [0, 130]
click at [480, 95] on button "Mark Seen" at bounding box center [452, 104] width 65 height 23
